Goal: Task Accomplishment & Management: Manage account settings

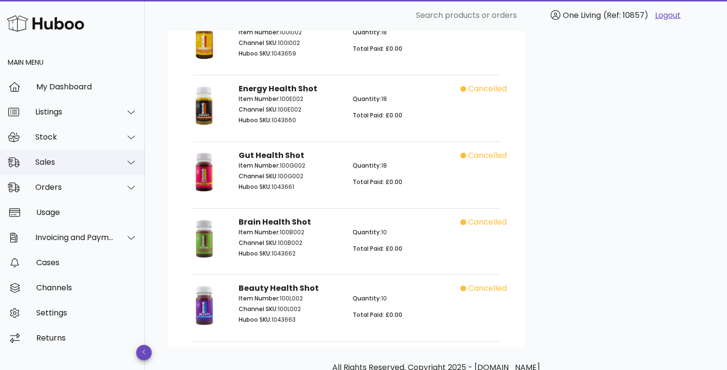
click at [93, 162] on div "Sales" at bounding box center [74, 162] width 79 height 9
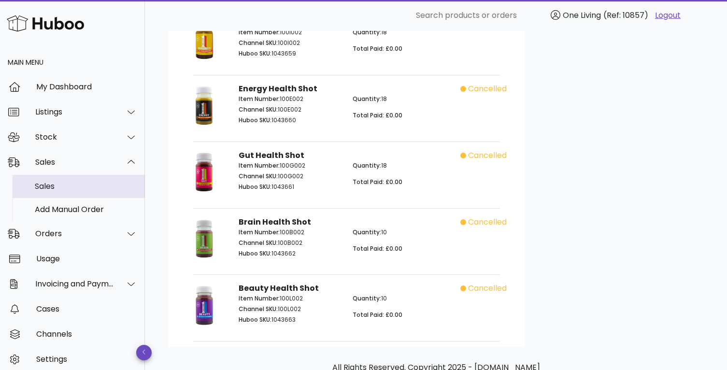
click at [91, 196] on div "Sales" at bounding box center [86, 186] width 102 height 21
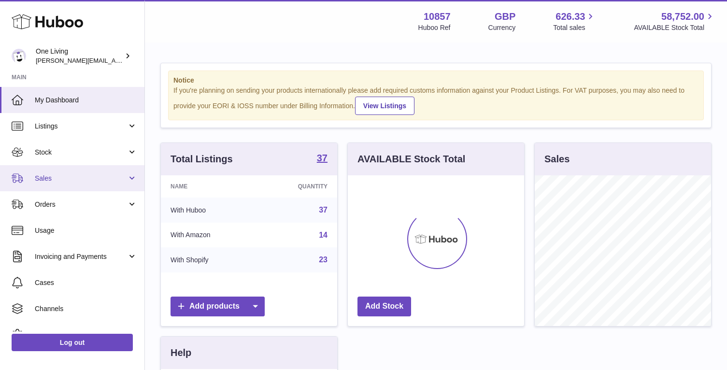
scroll to position [151, 176]
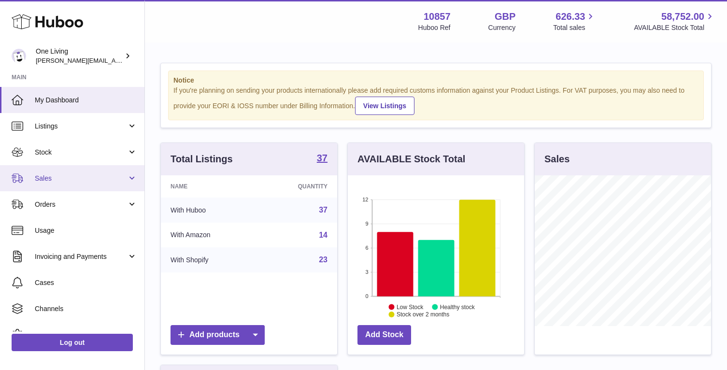
click at [93, 176] on span "Sales" at bounding box center [81, 178] width 92 height 9
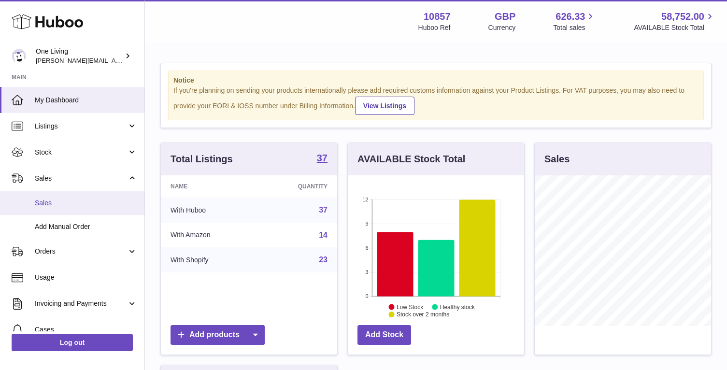
click at [81, 203] on span "Sales" at bounding box center [86, 203] width 102 height 9
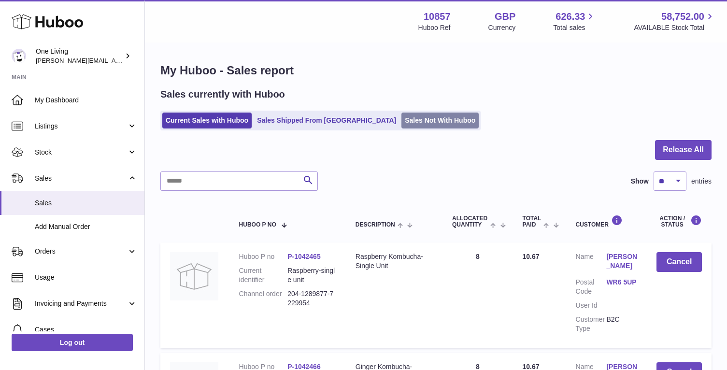
click at [402, 122] on link "Sales Not With Huboo" at bounding box center [440, 121] width 77 height 16
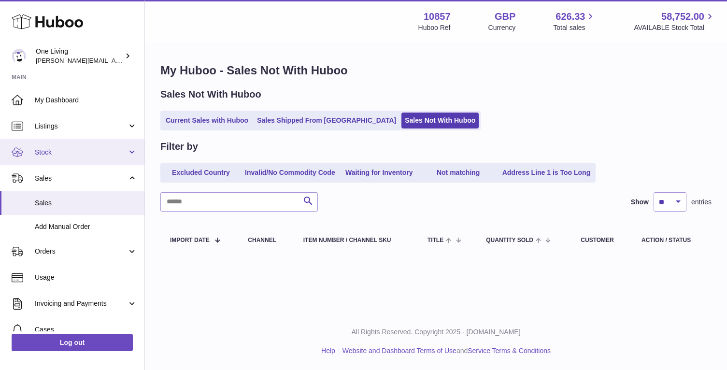
click at [98, 151] on span "Stock" at bounding box center [81, 152] width 92 height 9
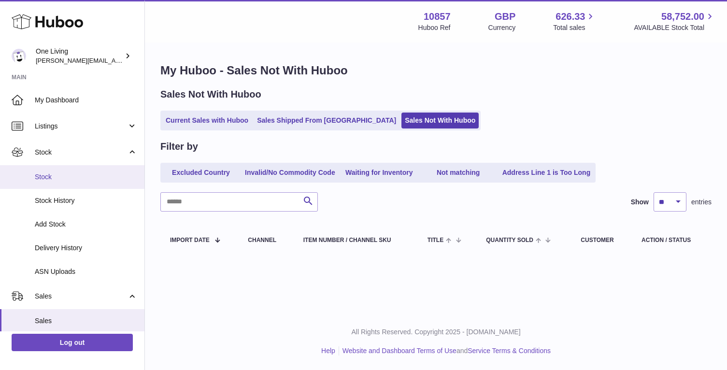
click at [91, 181] on span "Stock" at bounding box center [86, 177] width 102 height 9
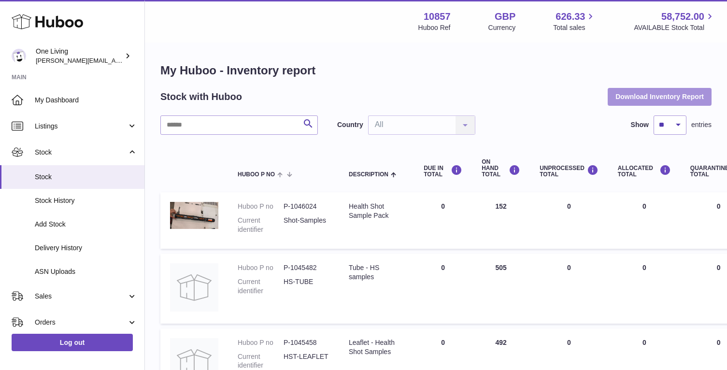
click at [674, 94] on button "Download Inventory Report" at bounding box center [660, 96] width 104 height 17
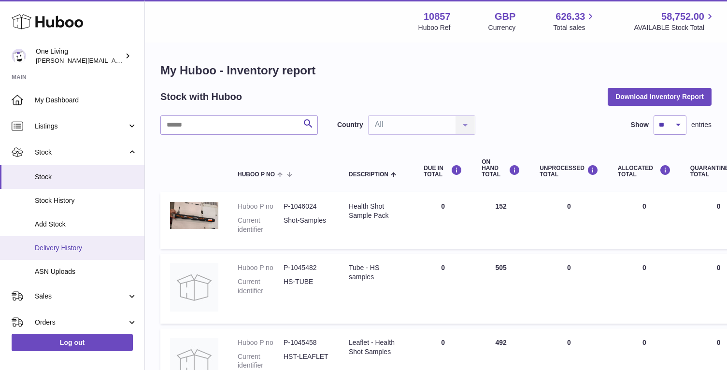
click at [80, 245] on span "Delivery History" at bounding box center [86, 248] width 102 height 9
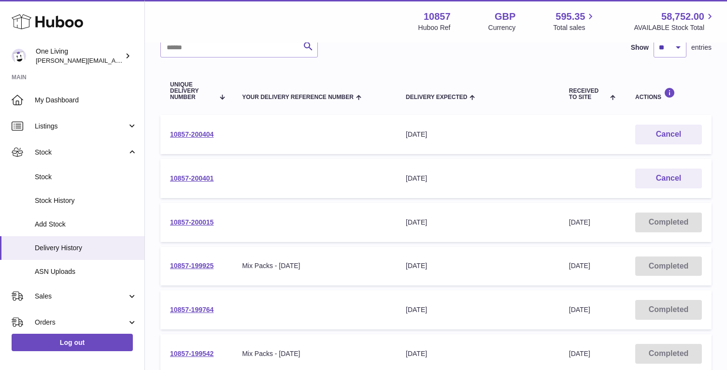
scroll to position [75, 0]
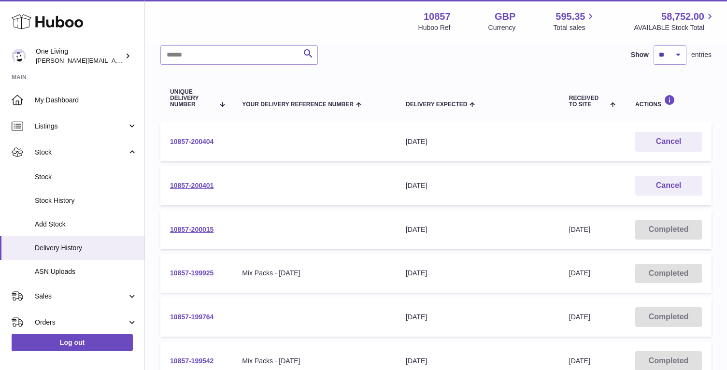
click at [192, 140] on link "10857-200404" at bounding box center [191, 142] width 43 height 8
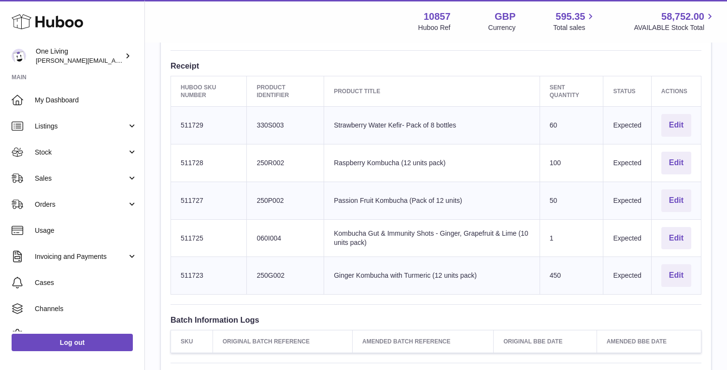
scroll to position [286, 0]
click at [678, 241] on button "Edit" at bounding box center [677, 238] width 30 height 23
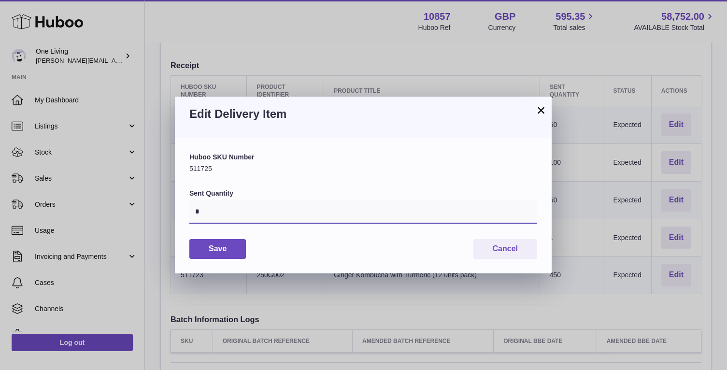
click at [245, 212] on input "*" at bounding box center [363, 212] width 348 height 23
type input "*"
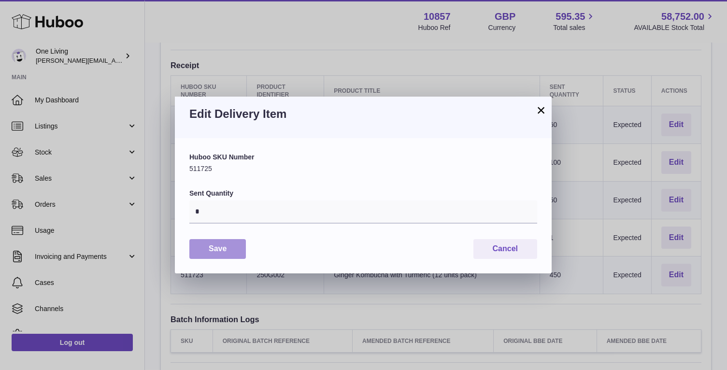
click at [206, 248] on button "Save" at bounding box center [217, 249] width 57 height 20
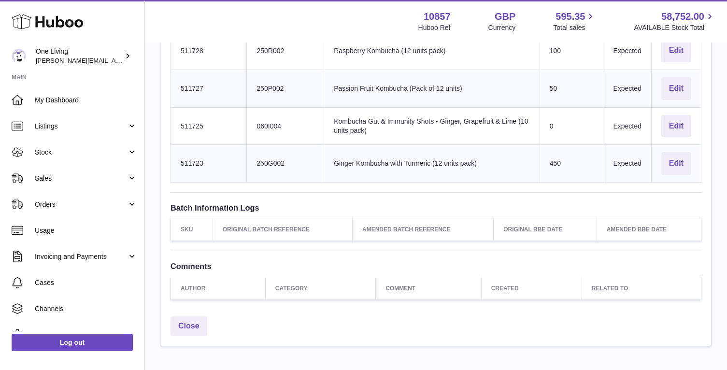
scroll to position [398, 0]
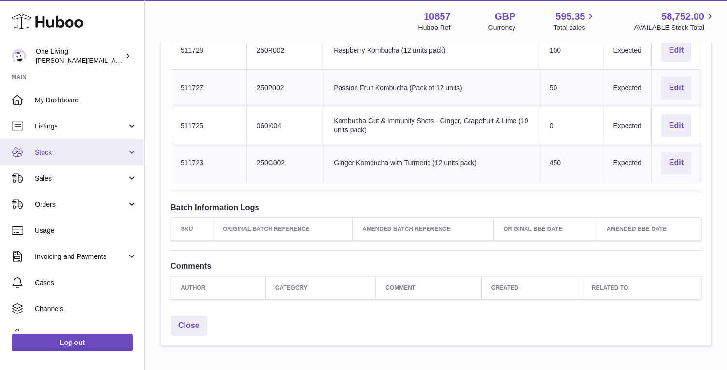
click at [106, 156] on span "Stock" at bounding box center [81, 152] width 92 height 9
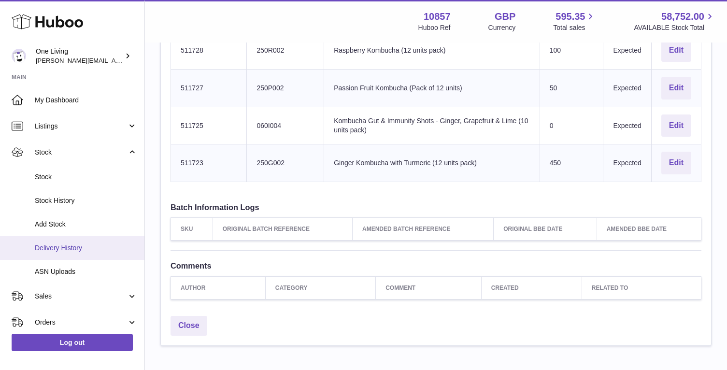
click at [96, 244] on span "Delivery History" at bounding box center [86, 248] width 102 height 9
